Goal: Entertainment & Leisure: Browse casually

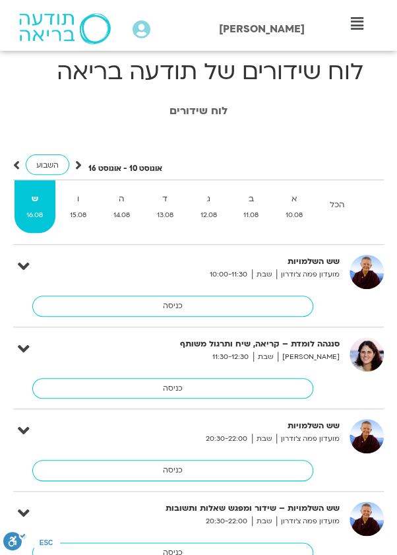
click at [392, 133] on div "לוח שידורים אוגוסט 10 - אוגוסט 16 השבוע להציג אירועים שפתוחים עבורי הכל א 10.08…" at bounding box center [198, 344] width 397 height 492
click at [216, 390] on link "כניסה" at bounding box center [172, 388] width 281 height 21
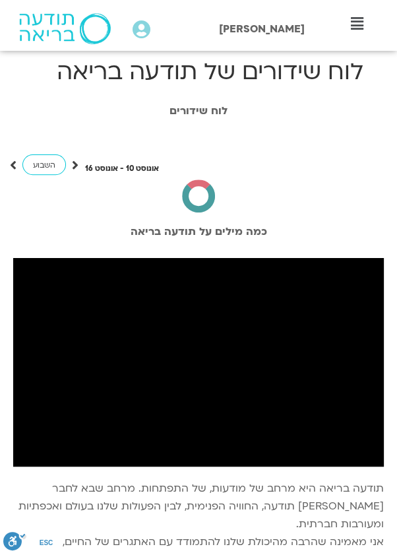
click at [360, 20] on icon at bounding box center [357, 23] width 13 height 15
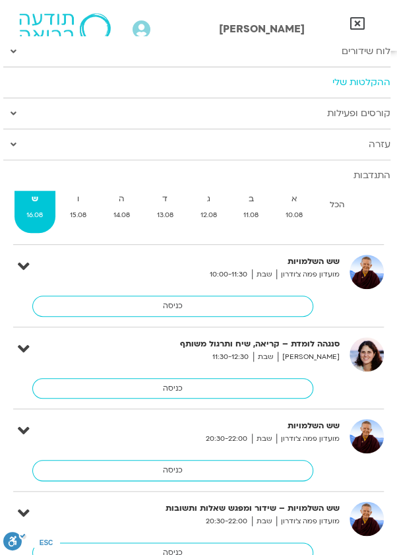
click at [325, 87] on link "ההקלטות שלי" at bounding box center [196, 82] width 387 height 30
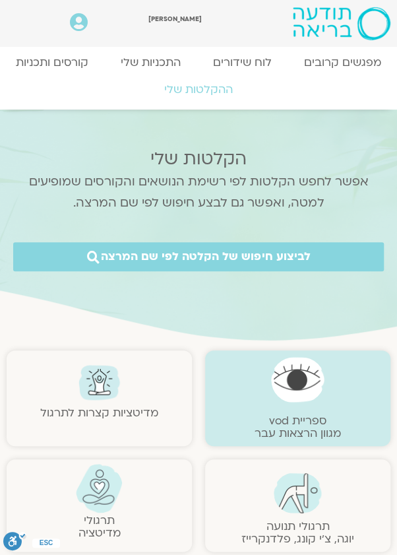
click at [295, 508] on img at bounding box center [298, 493] width 48 height 41
click at [296, 502] on img at bounding box center [298, 493] width 48 height 41
click at [294, 491] on img at bounding box center [298, 493] width 48 height 41
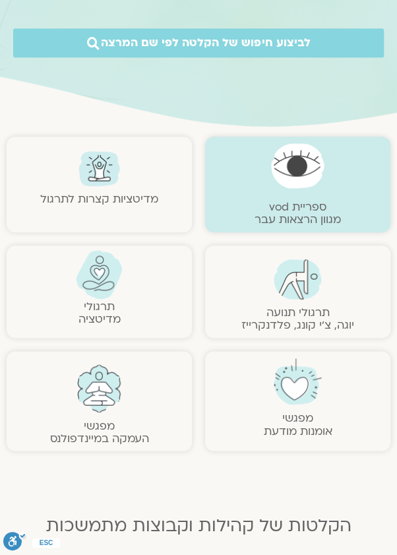
scroll to position [214, 0]
click at [267, 290] on link at bounding box center [298, 278] width 98 height 41
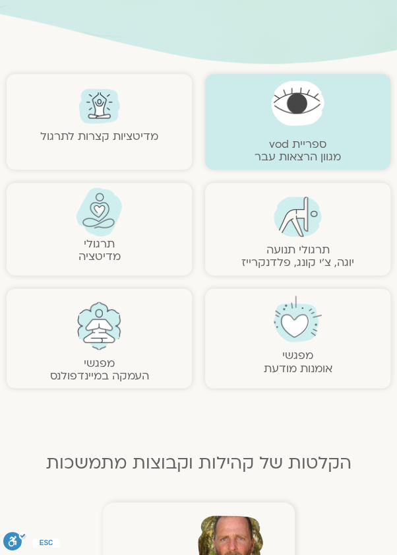
click at [295, 225] on img at bounding box center [298, 216] width 48 height 41
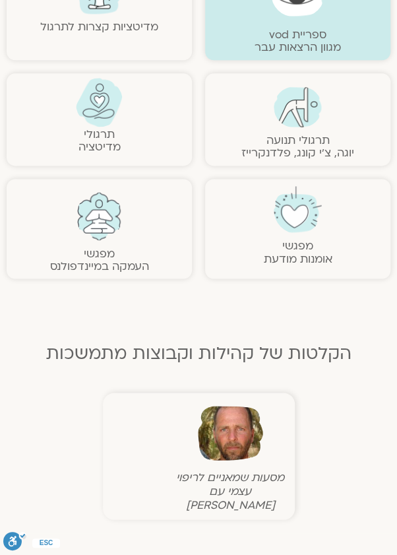
scroll to position [380, 0]
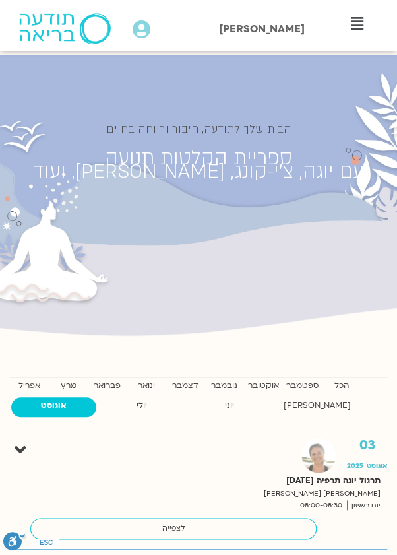
click at [298, 386] on strong "ספטמבר" at bounding box center [302, 386] width 36 height 14
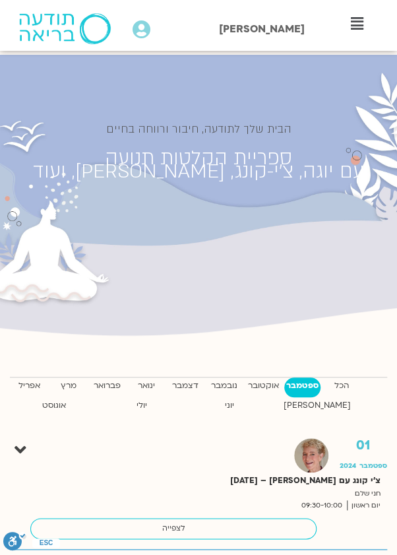
click at [187, 390] on strong "דצמבר" at bounding box center [185, 386] width 36 height 14
